Goal: Task Accomplishment & Management: Use online tool/utility

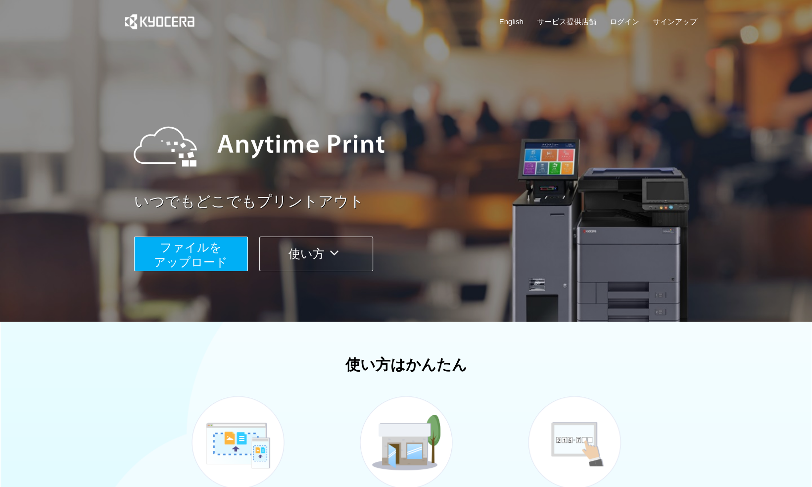
click at [215, 257] on span "ファイルを ​​アップロード" at bounding box center [191, 254] width 74 height 28
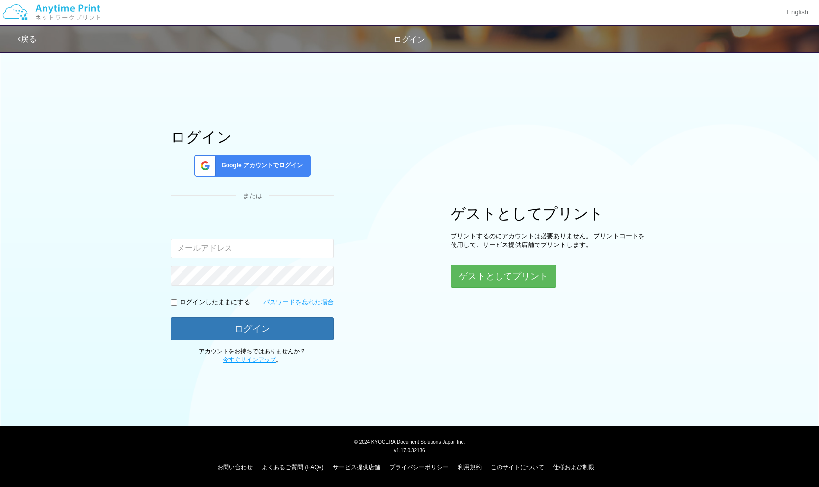
click at [278, 163] on span "Google アカウントでログイン" at bounding box center [260, 165] width 86 height 8
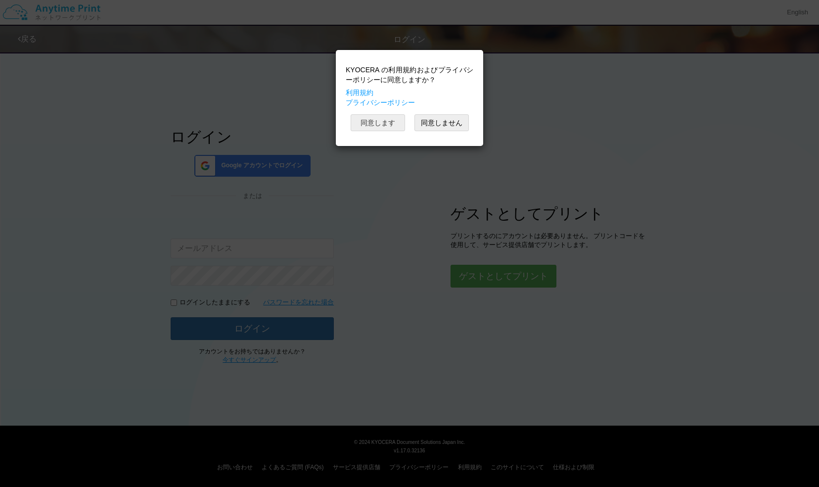
click at [387, 126] on button "同意します" at bounding box center [378, 122] width 54 height 17
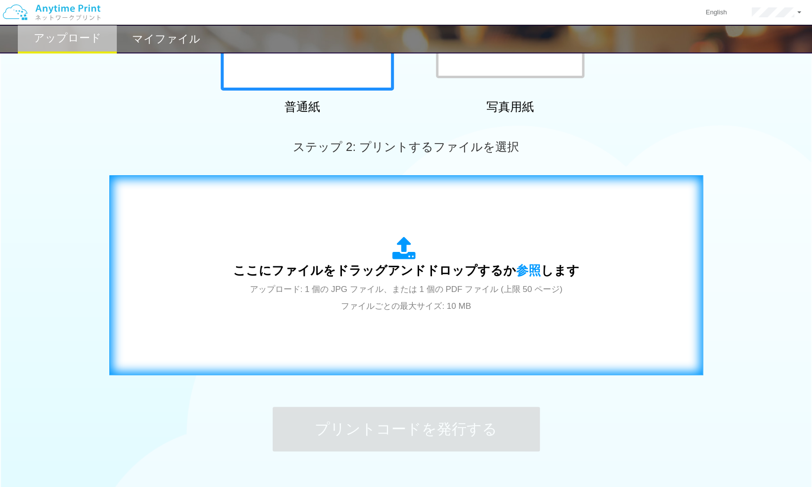
scroll to position [201, 0]
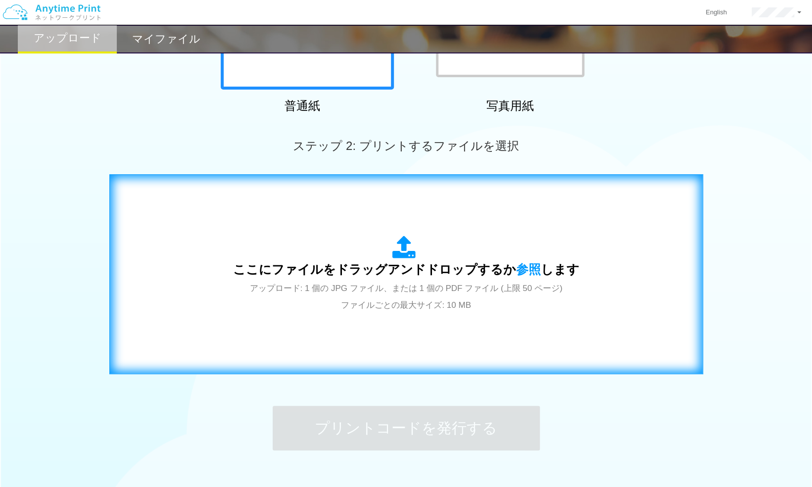
click at [501, 281] on div "ここにファイルをドラッグアンドドロップするか 参照 します アップロード: 1 個の JPG ファイル、または 1 個の PDF ファイル (上限 50 ペー…" at bounding box center [406, 274] width 346 height 77
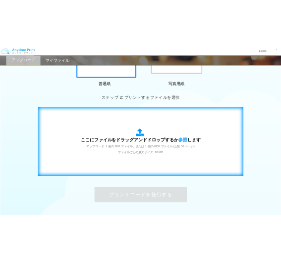
scroll to position [252, 0]
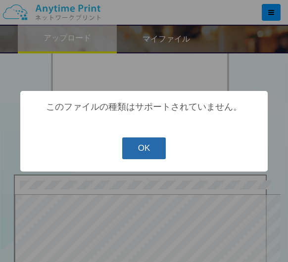
click at [148, 150] on button "OK" at bounding box center [144, 149] width 44 height 22
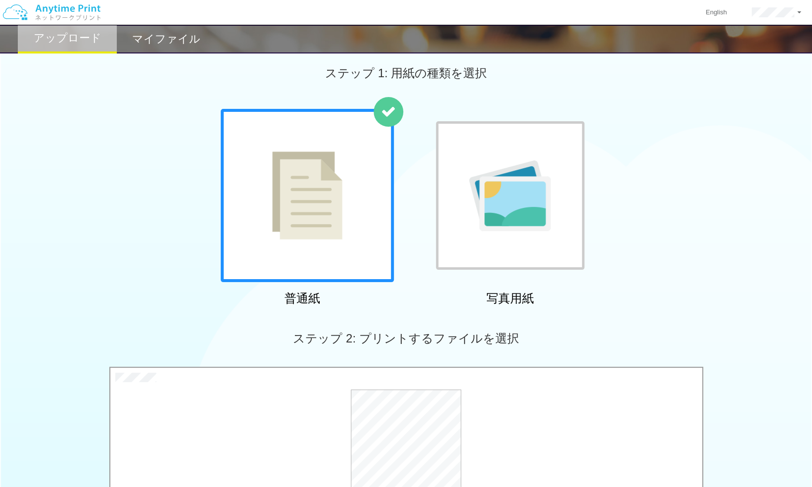
scroll to position [265, 0]
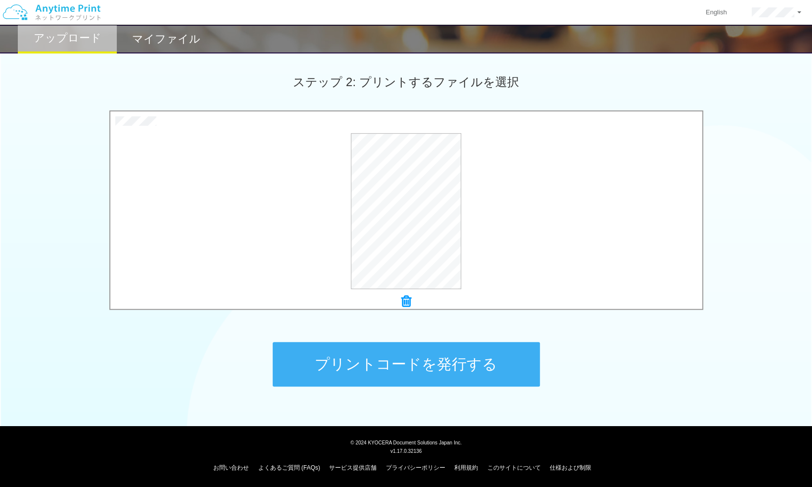
click at [467, 353] on button "プリントコードを発行する" at bounding box center [406, 364] width 267 height 45
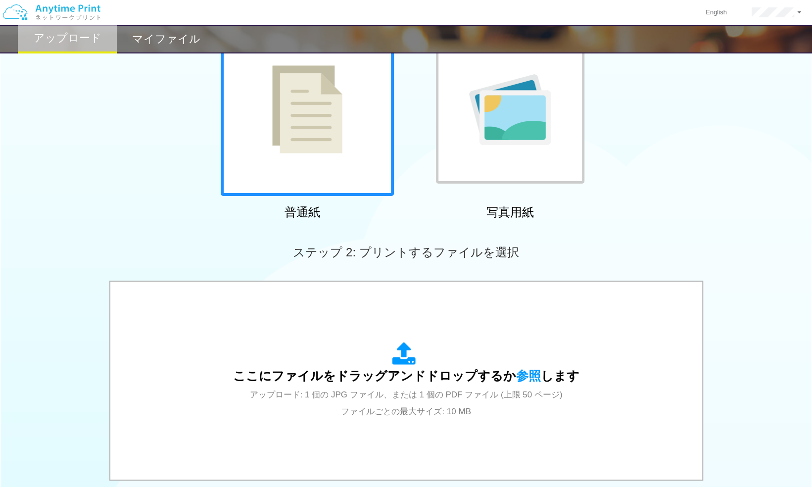
scroll to position [95, 0]
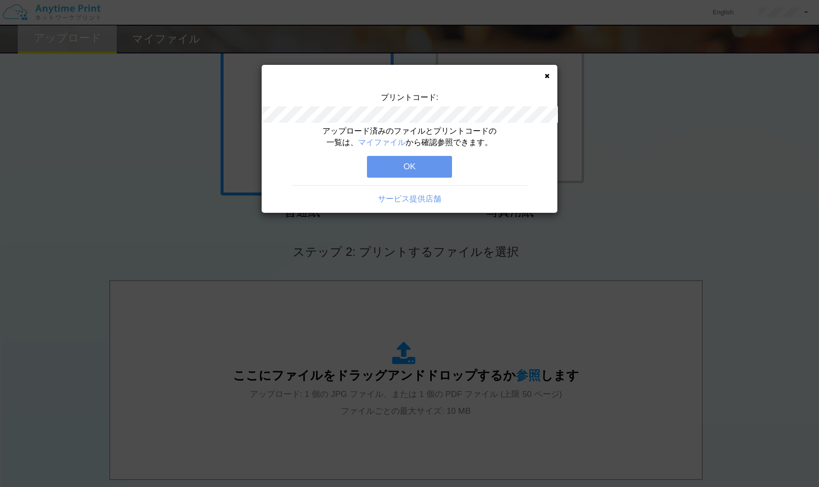
click at [427, 167] on button "OK" at bounding box center [409, 167] width 85 height 22
